Goal: Navigation & Orientation: Go to known website

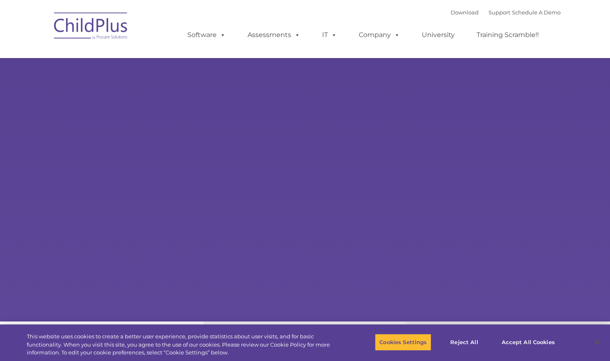
type input ""
select select "MEDIUM"
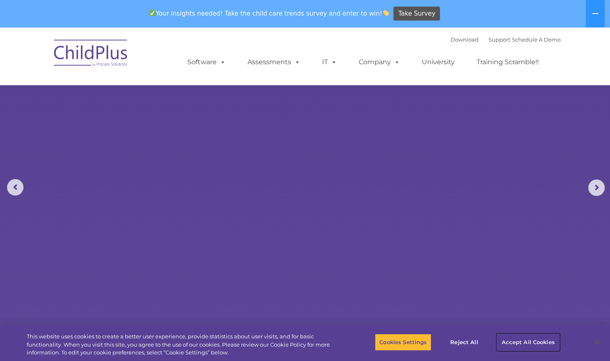
click at [511, 344] on button "Accept All Cookies" at bounding box center [528, 342] width 62 height 17
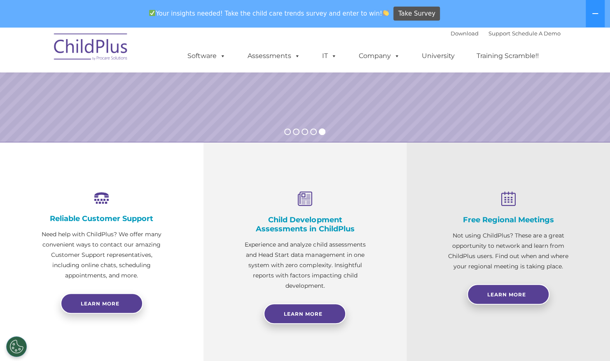
scroll to position [211, 0]
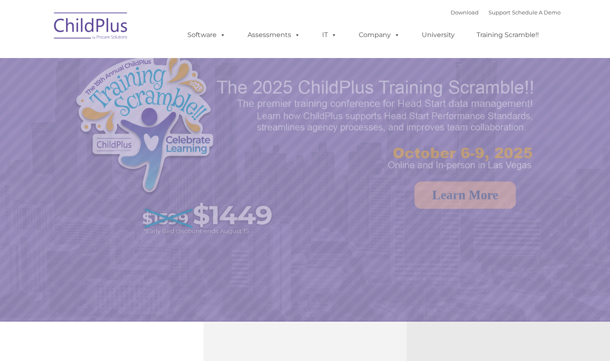
select select "MEDIUM"
